Goal: Task Accomplishment & Management: Manage account settings

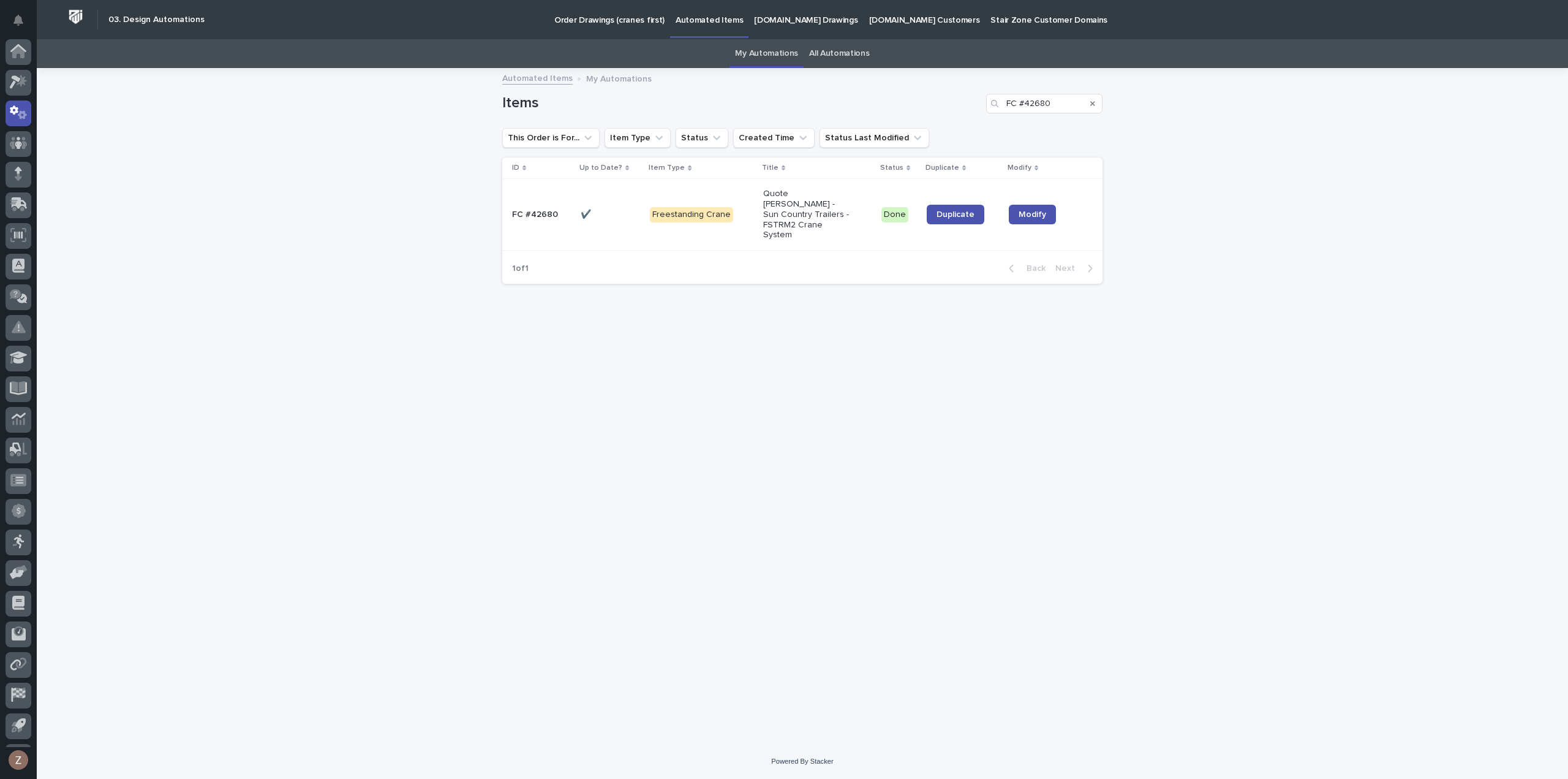
scroll to position [27, 0]
click at [17, 57] on icon at bounding box center [21, 53] width 10 height 12
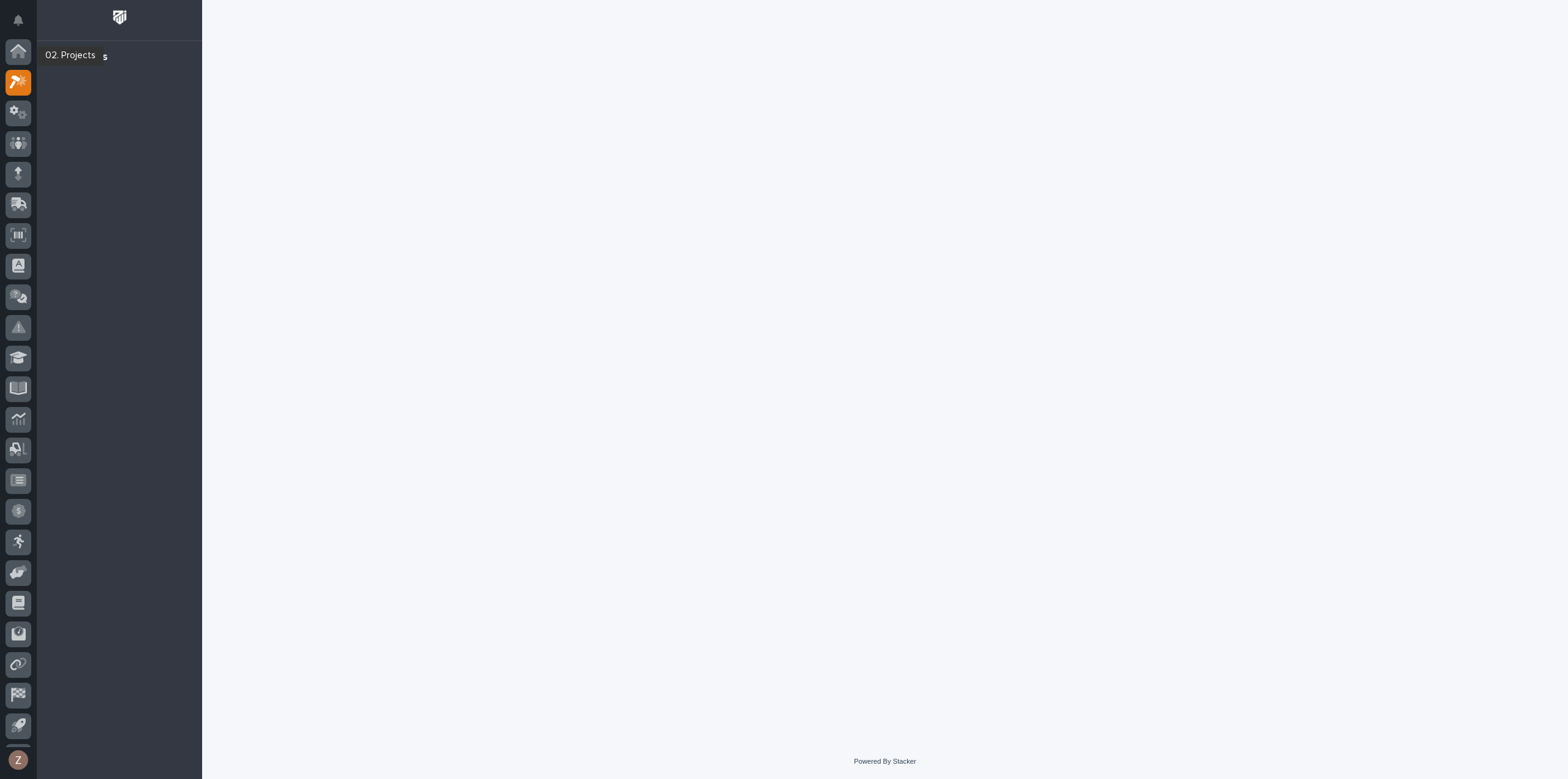
scroll to position [27, 0]
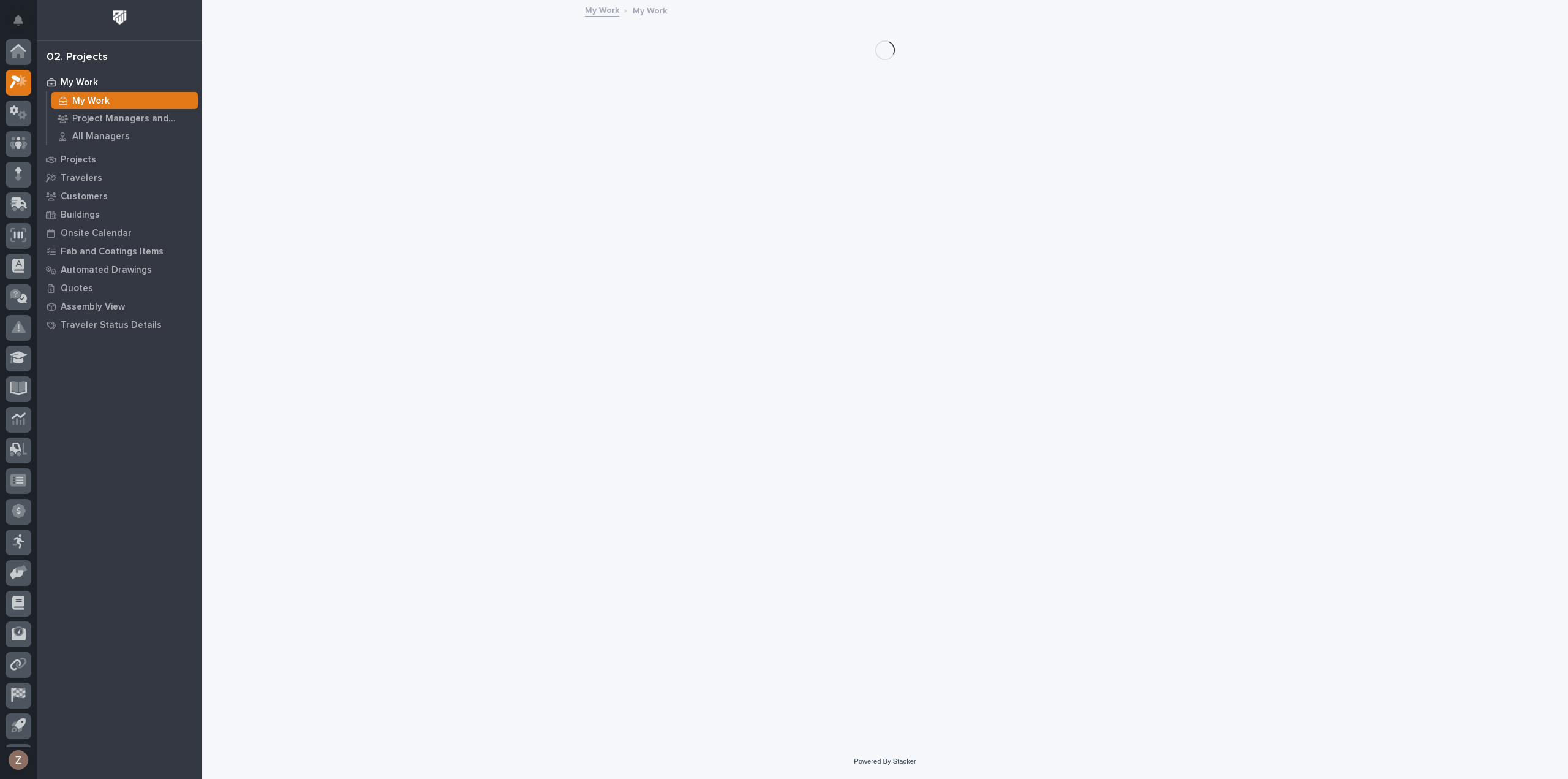
scroll to position [27, 0]
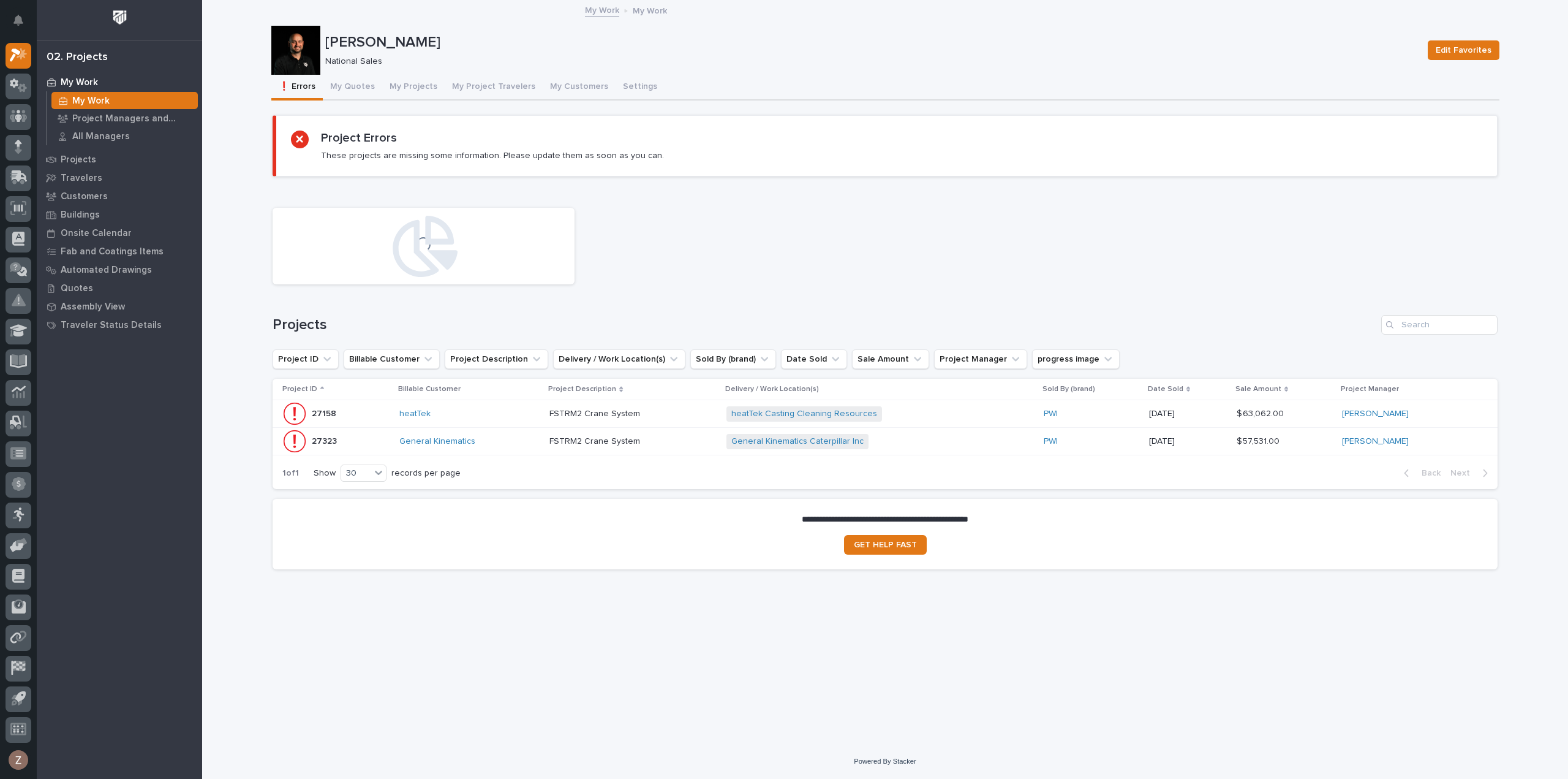
click at [406, 87] on button "My Projects" at bounding box center [414, 88] width 63 height 26
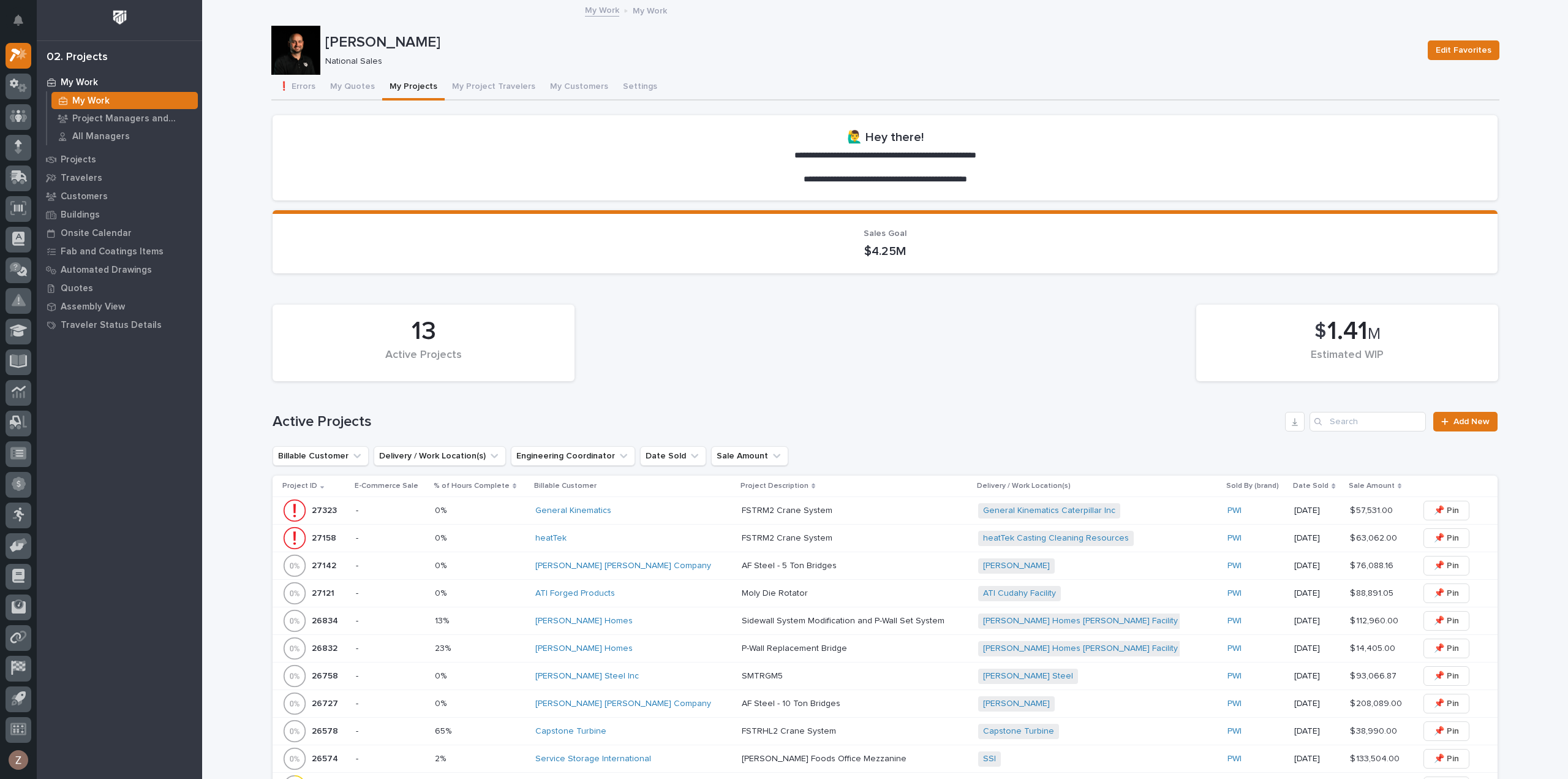
click at [667, 507] on div "General Kinematics" at bounding box center [633, 510] width 197 height 10
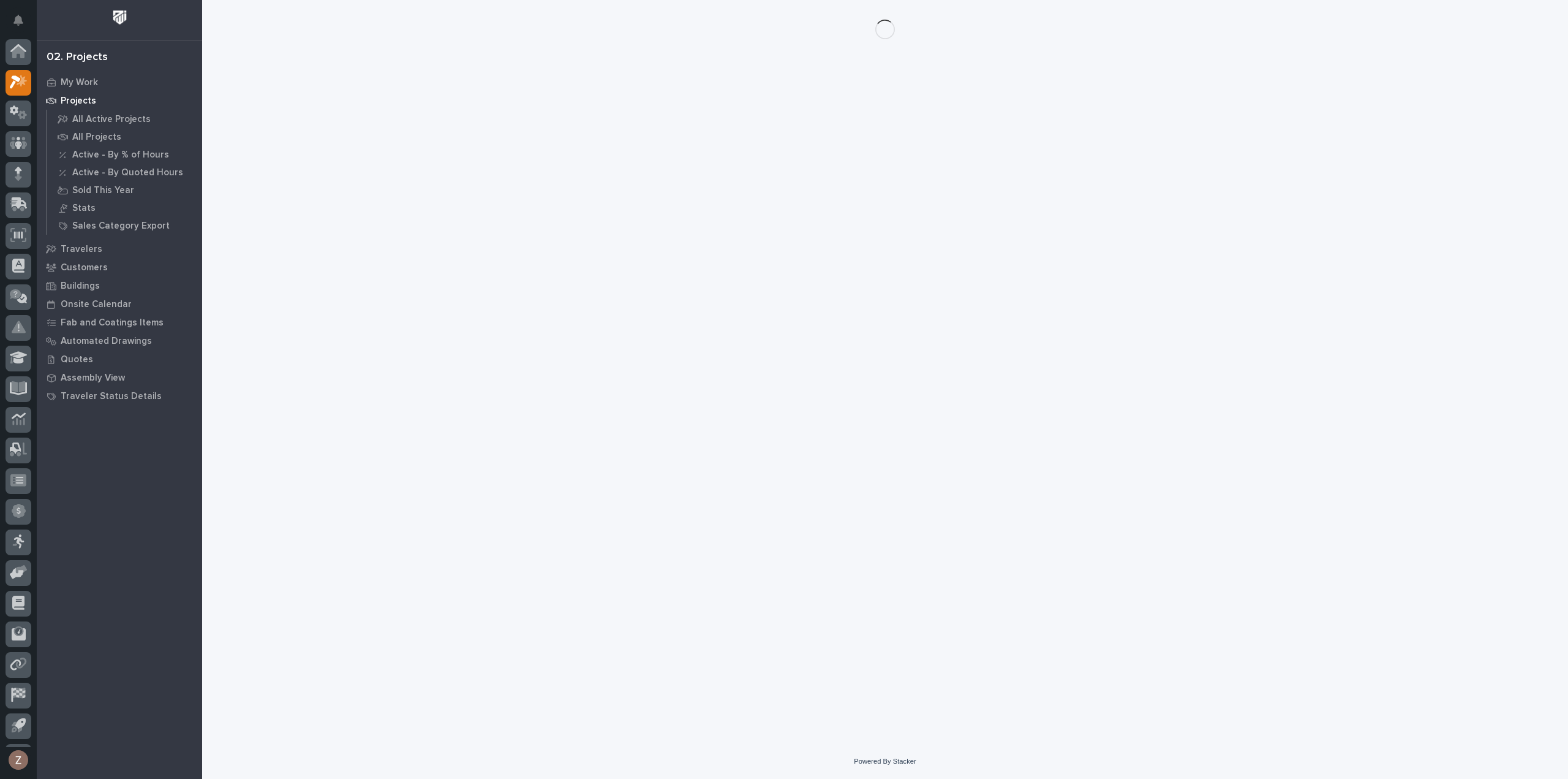
scroll to position [27, 0]
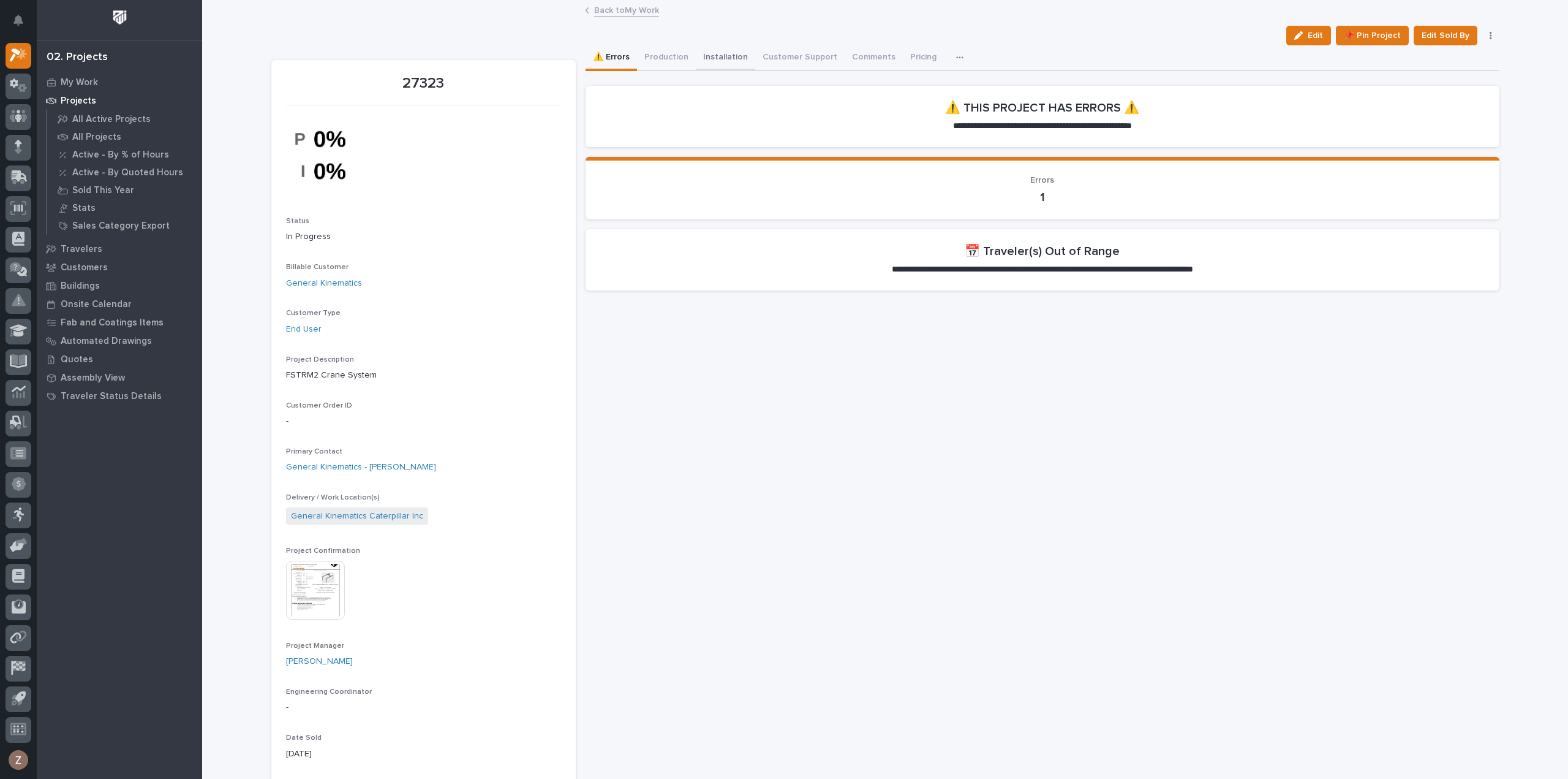
click at [712, 59] on button "Installation" at bounding box center [726, 58] width 59 height 26
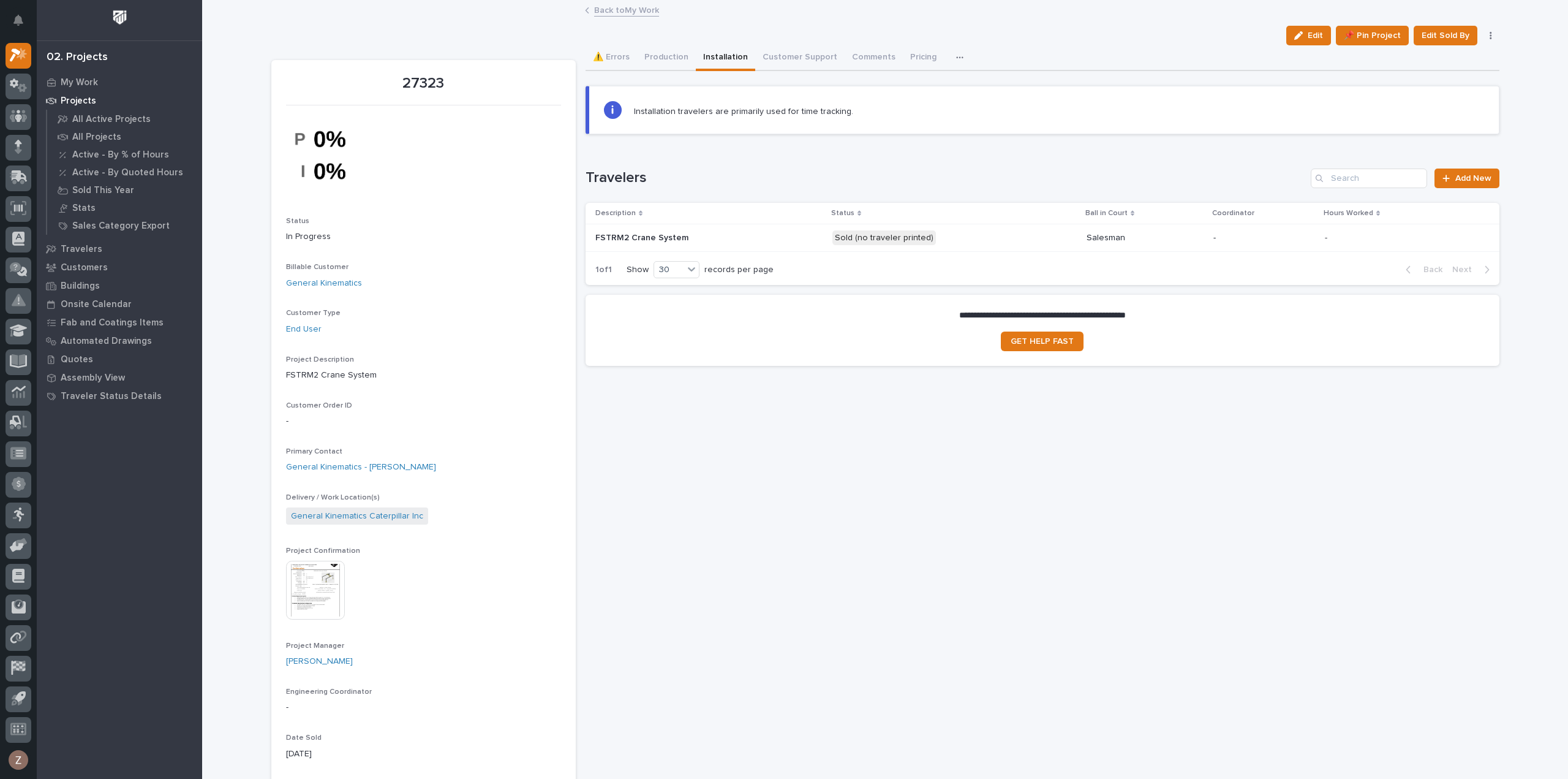
click at [1044, 236] on div "Sold (no traveler printed)" at bounding box center [954, 238] width 244 height 25
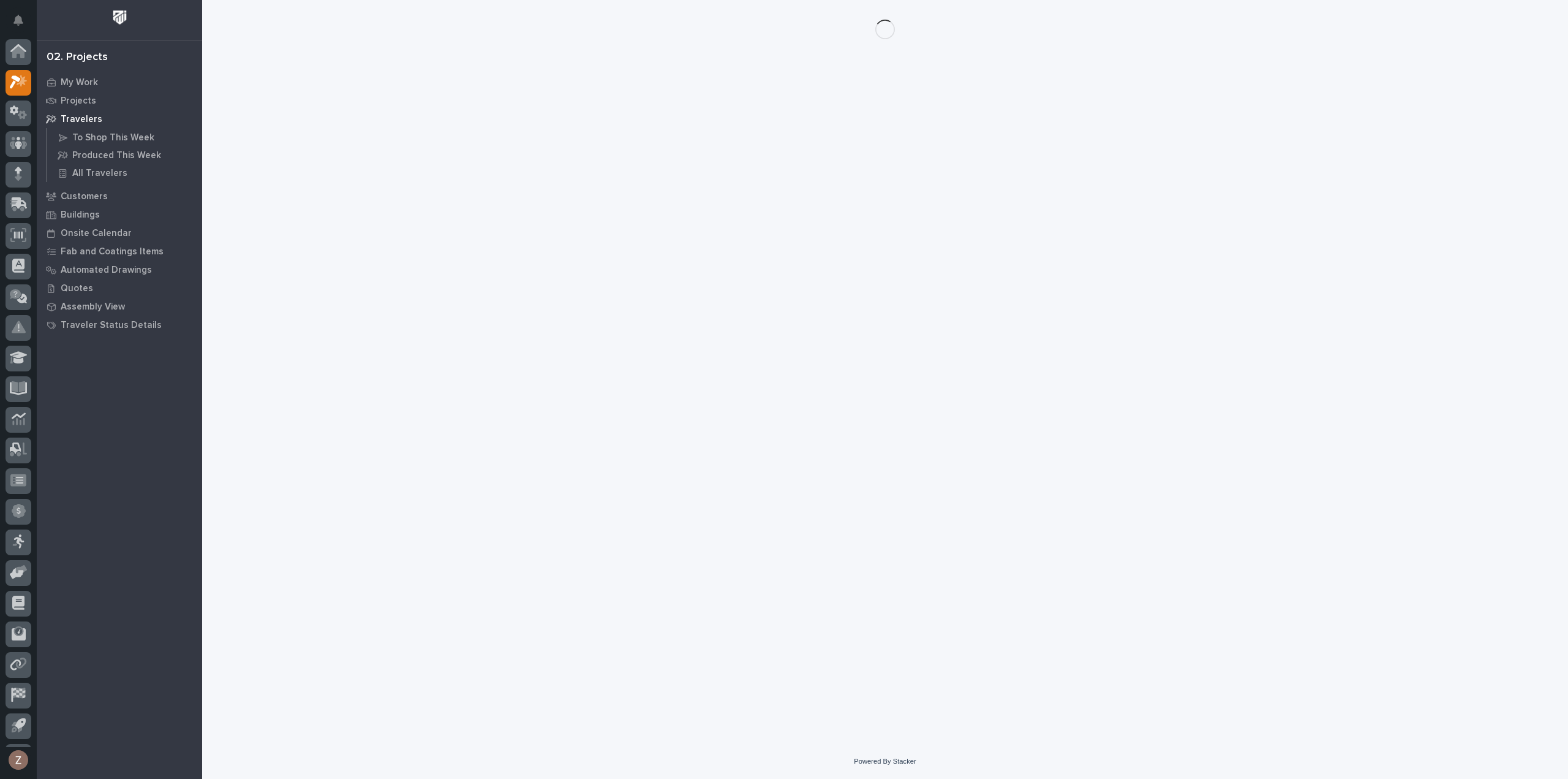
scroll to position [27, 0]
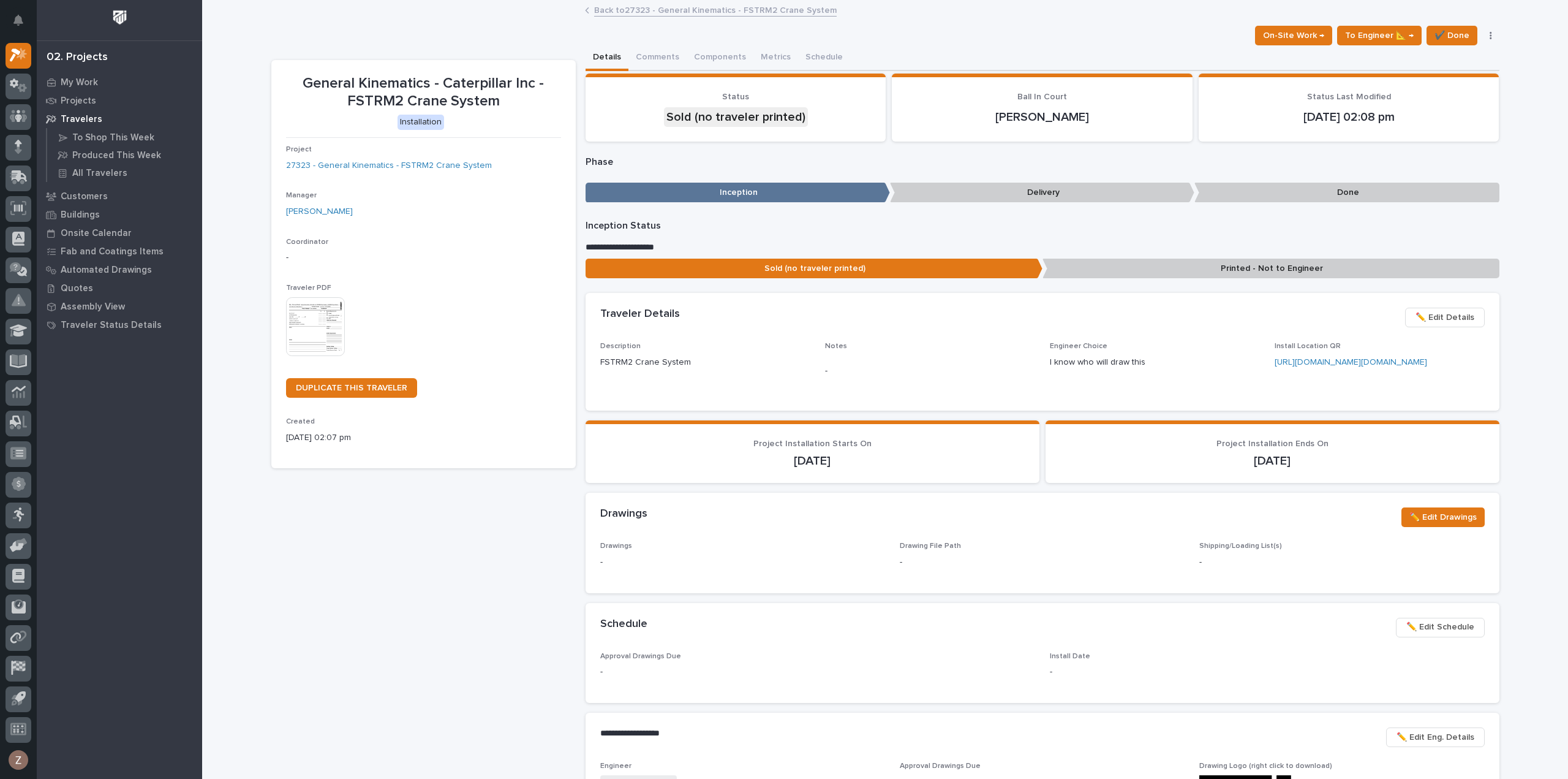
click at [630, 12] on link "Back to 27323 - General Kinematics - FSTRM2 Crane System" at bounding box center [715, 10] width 242 height 14
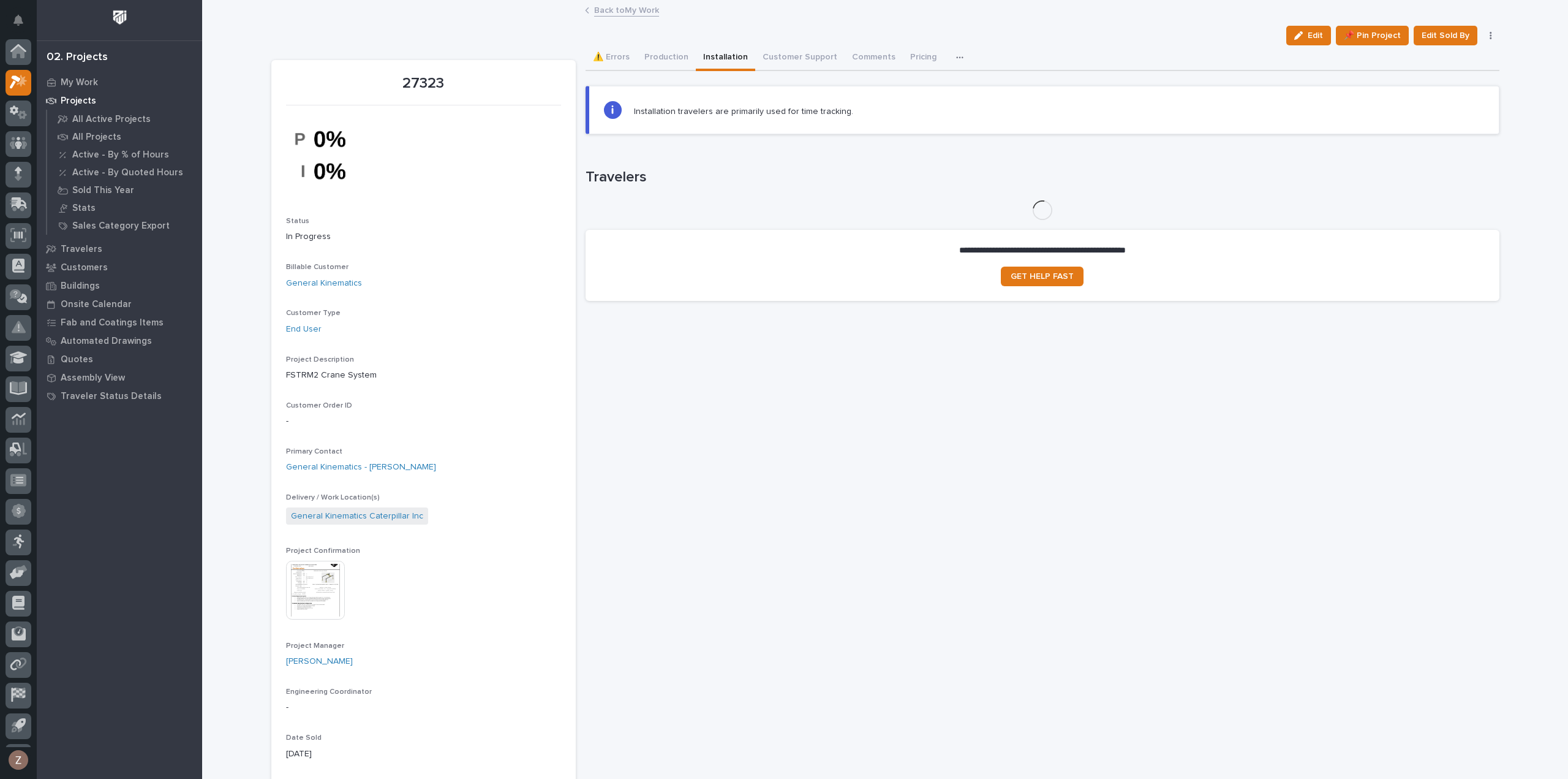
scroll to position [27, 0]
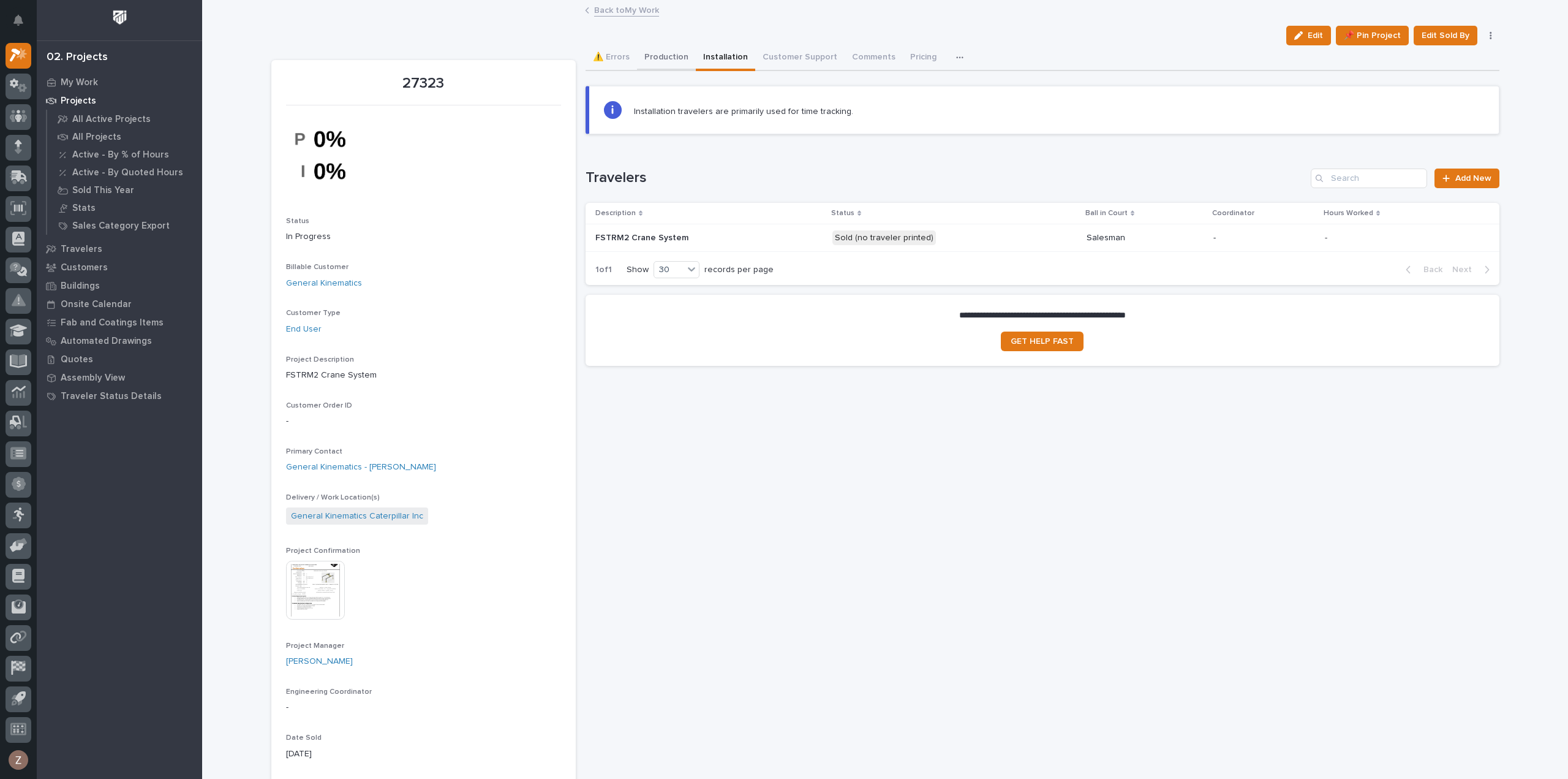
click at [664, 58] on button "Production" at bounding box center [667, 58] width 59 height 26
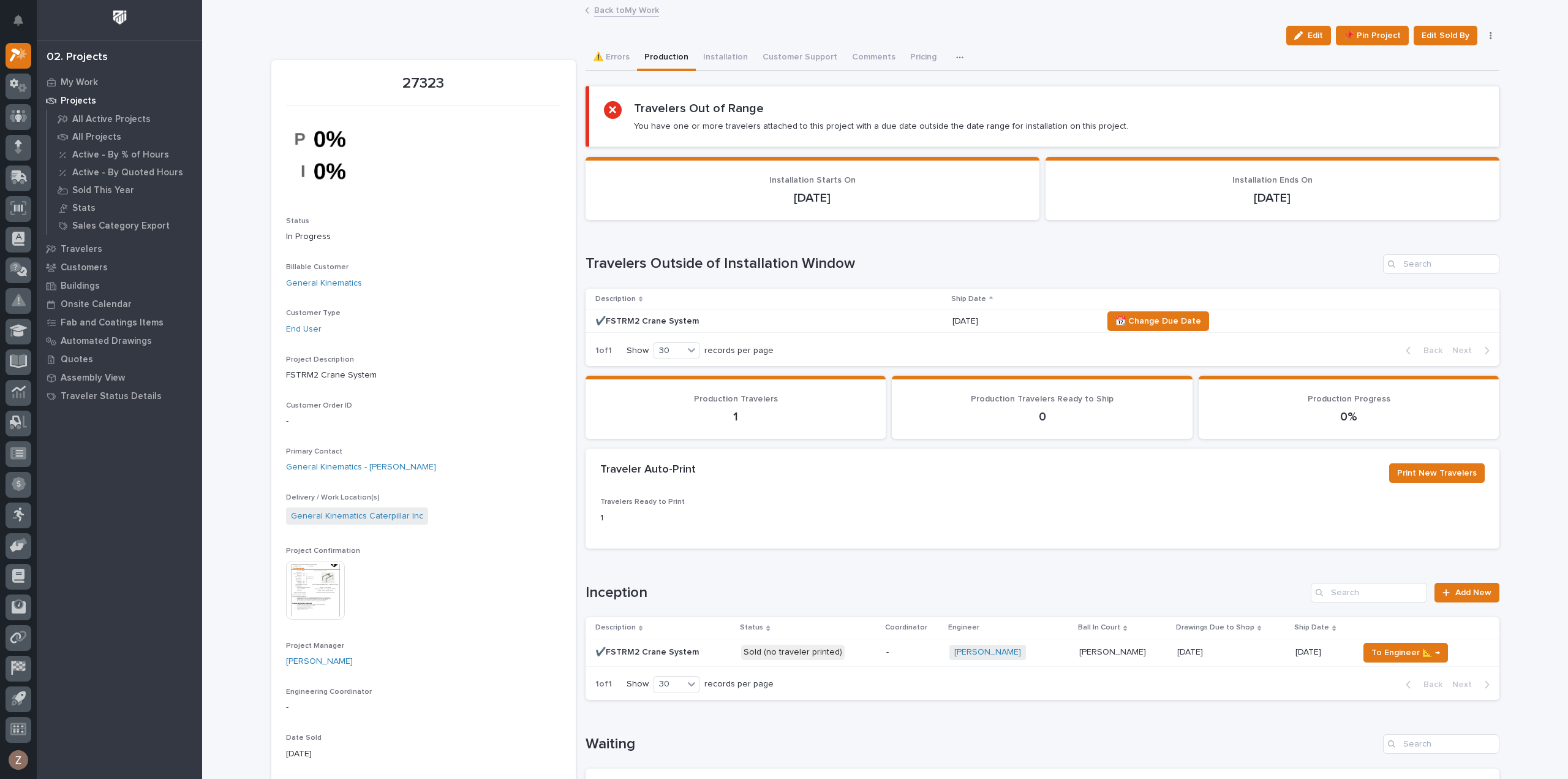
scroll to position [184, 0]
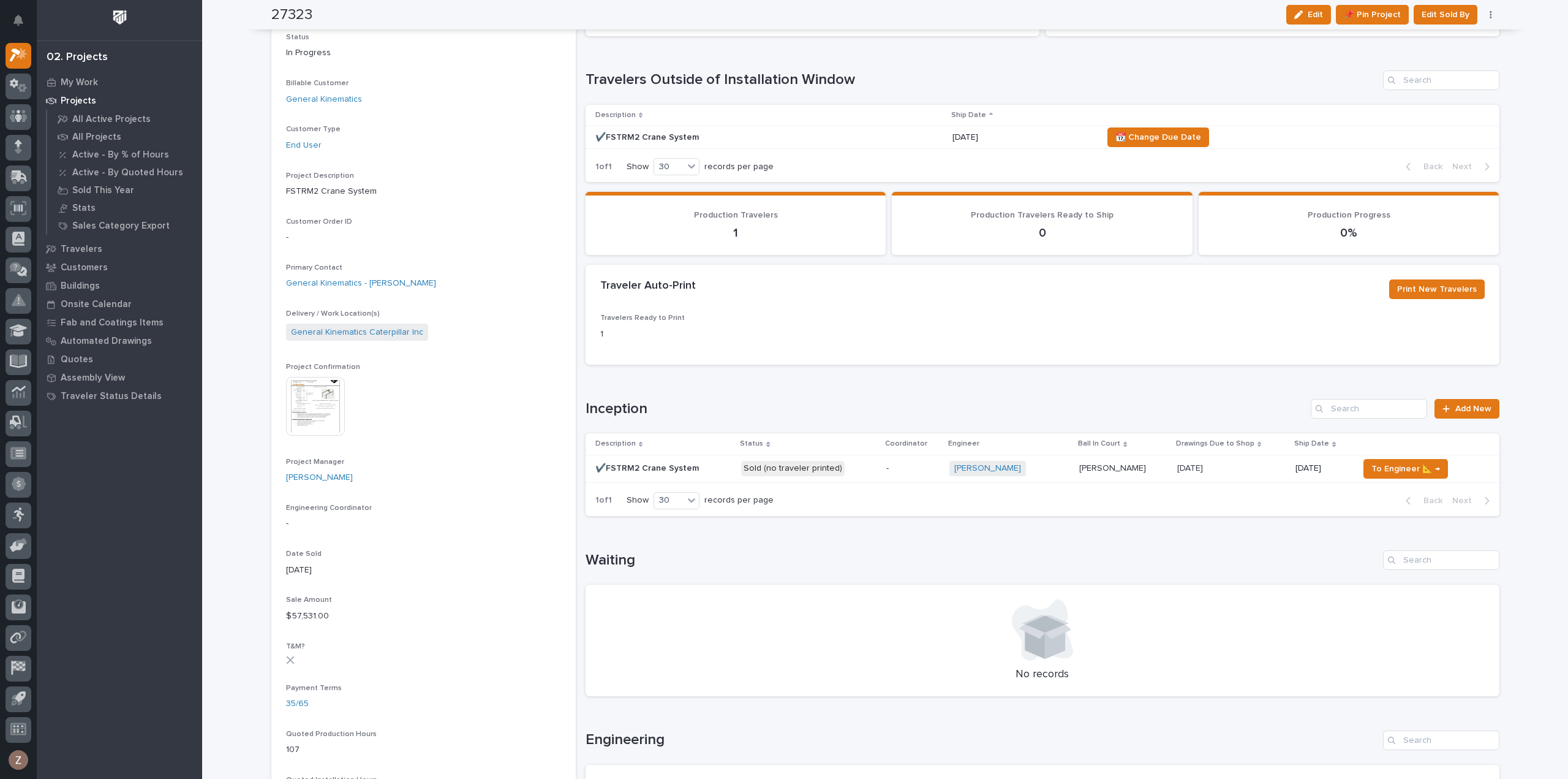
click at [1045, 465] on div "[PERSON_NAME] + 0" at bounding box center [1009, 468] width 120 height 15
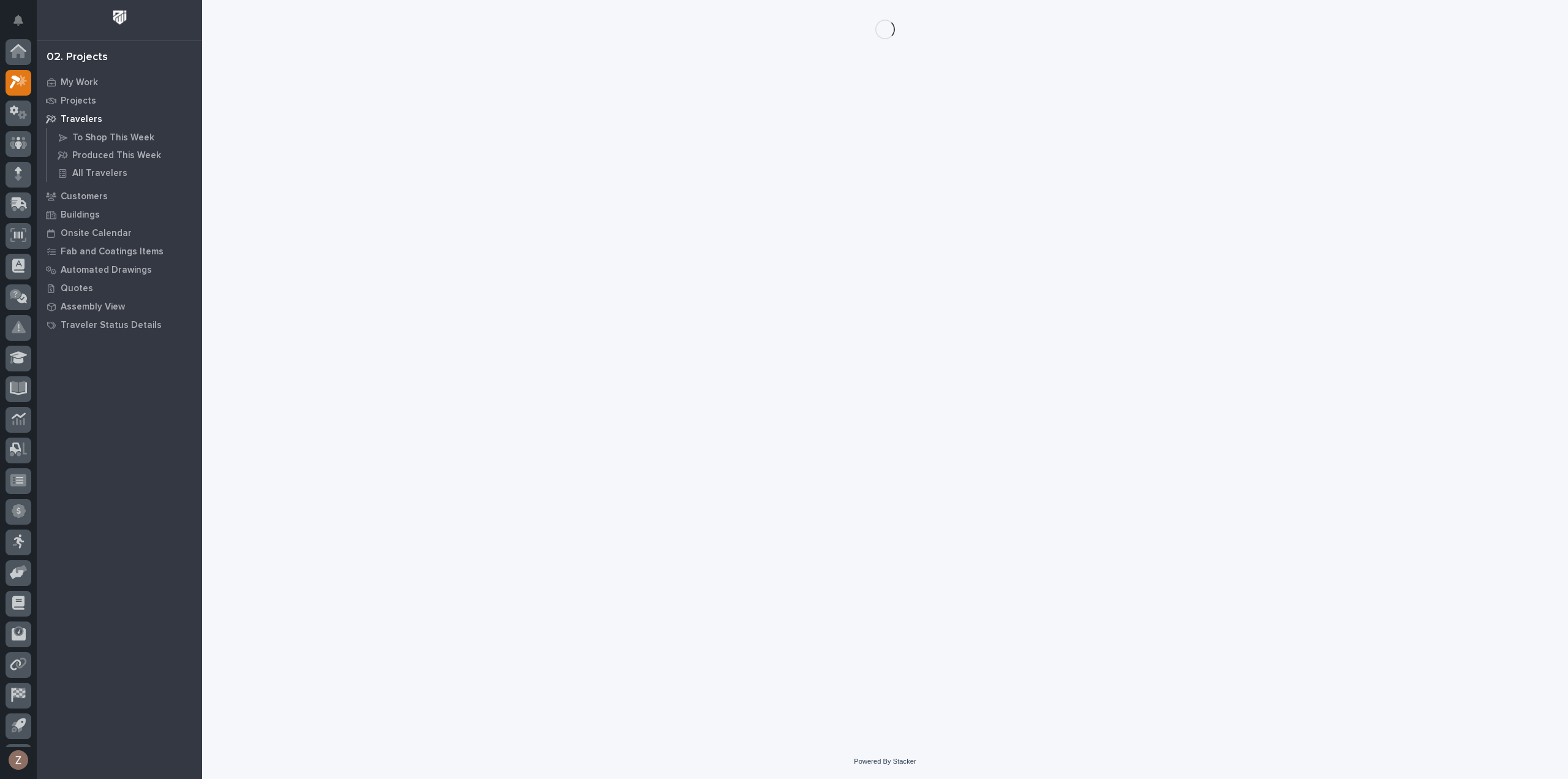
scroll to position [27, 0]
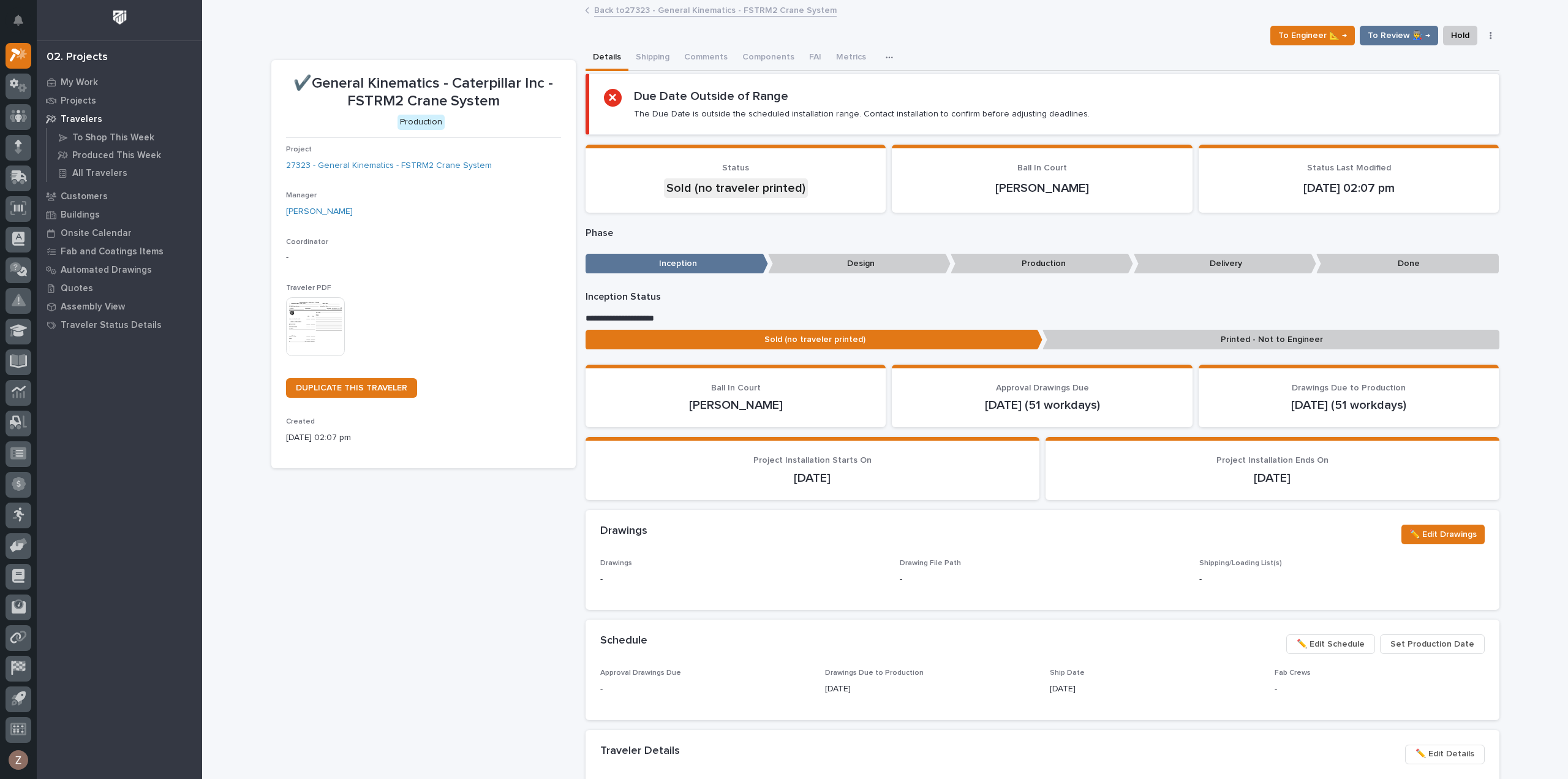
click at [1345, 644] on span "✏️ Edit Schedule" at bounding box center [1330, 643] width 68 height 14
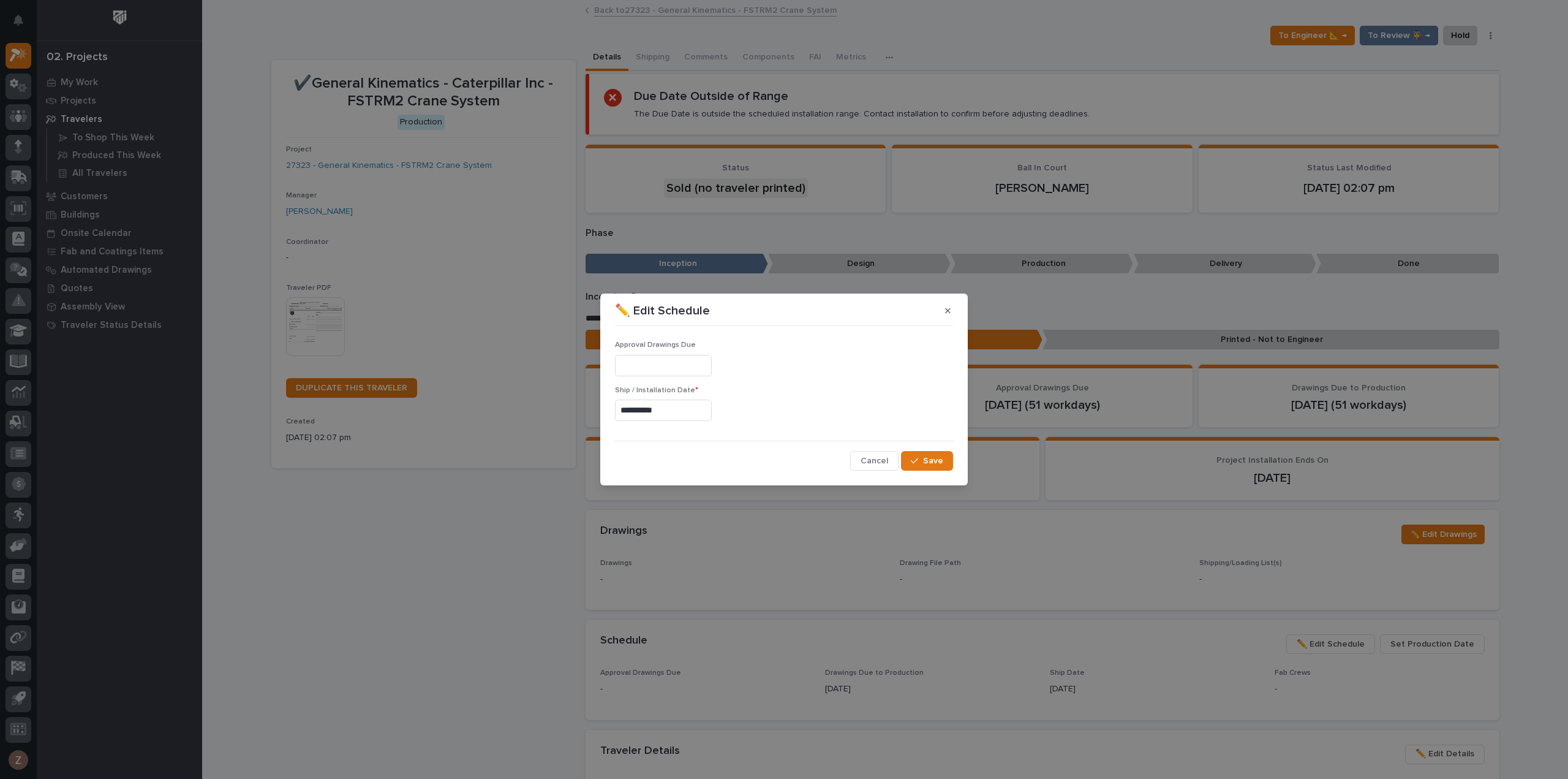
click at [670, 411] on input "**********" at bounding box center [664, 410] width 97 height 22
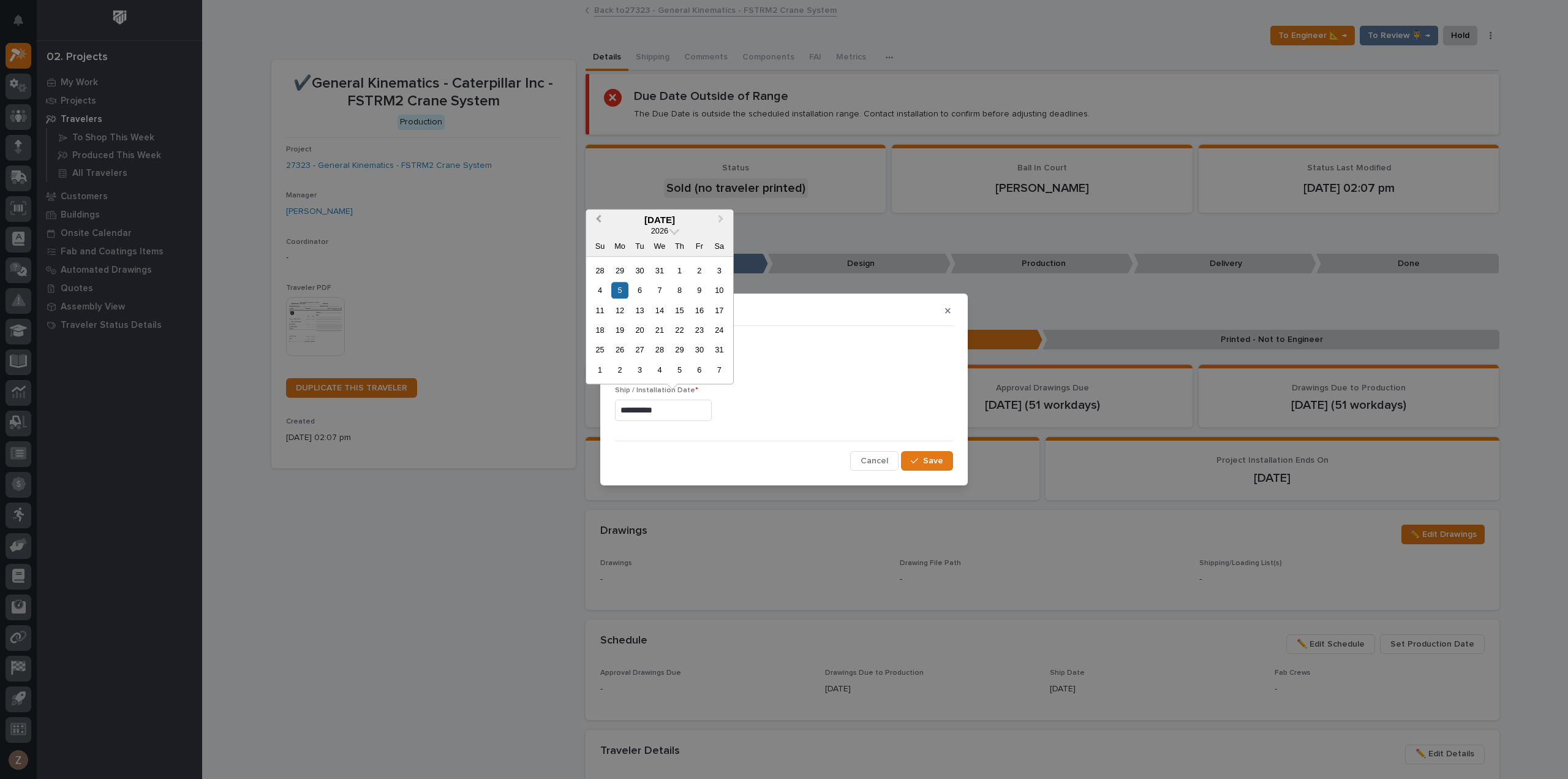
click at [598, 220] on span "Previous Month" at bounding box center [598, 220] width 0 height 16
click at [624, 312] on div "15" at bounding box center [619, 310] width 16 height 16
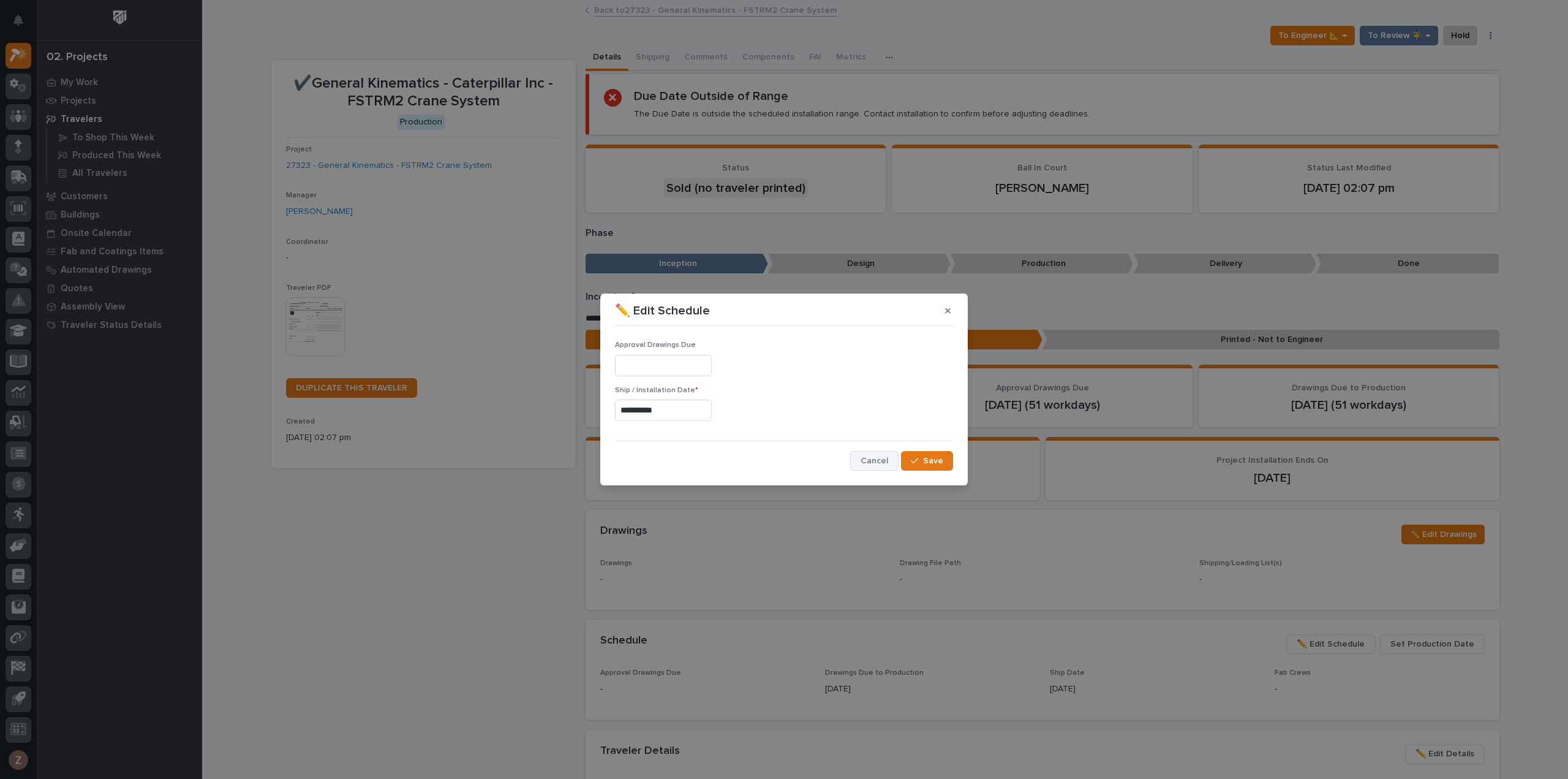
type input "**********"
click at [932, 458] on span "Save" at bounding box center [933, 461] width 20 height 11
